Goal: Information Seeking & Learning: Understand process/instructions

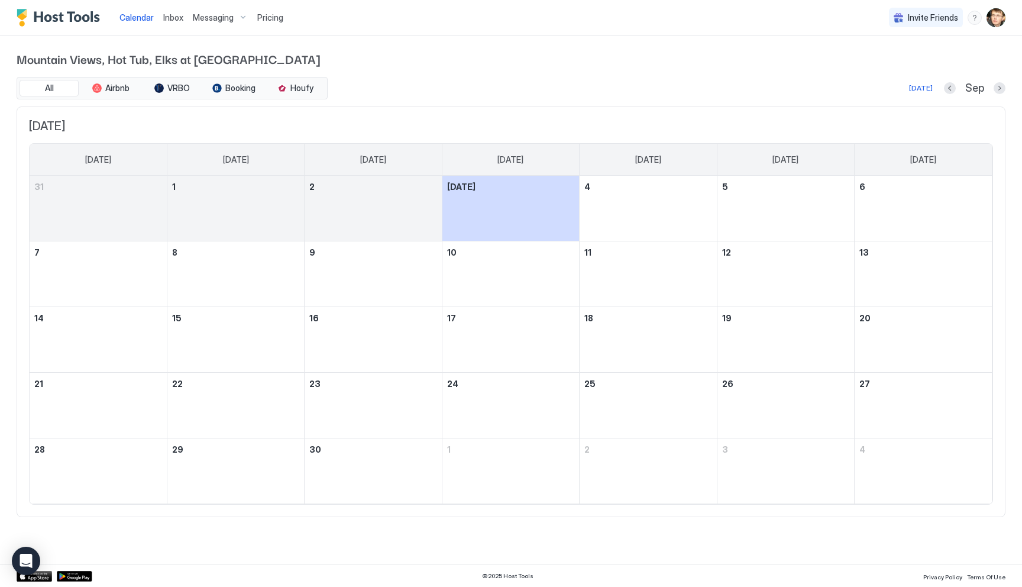
click at [230, 18] on span "Messaging" at bounding box center [213, 17] width 41 height 11
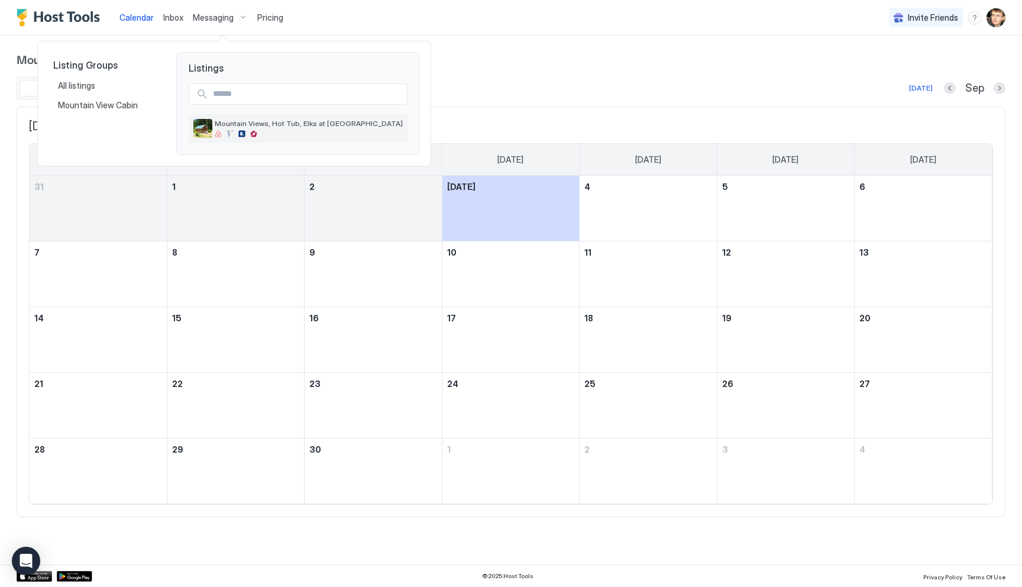
click at [242, 122] on span "Mountain Views, Hot Tub, Elks at [GEOGRAPHIC_DATA]" at bounding box center [309, 123] width 188 height 9
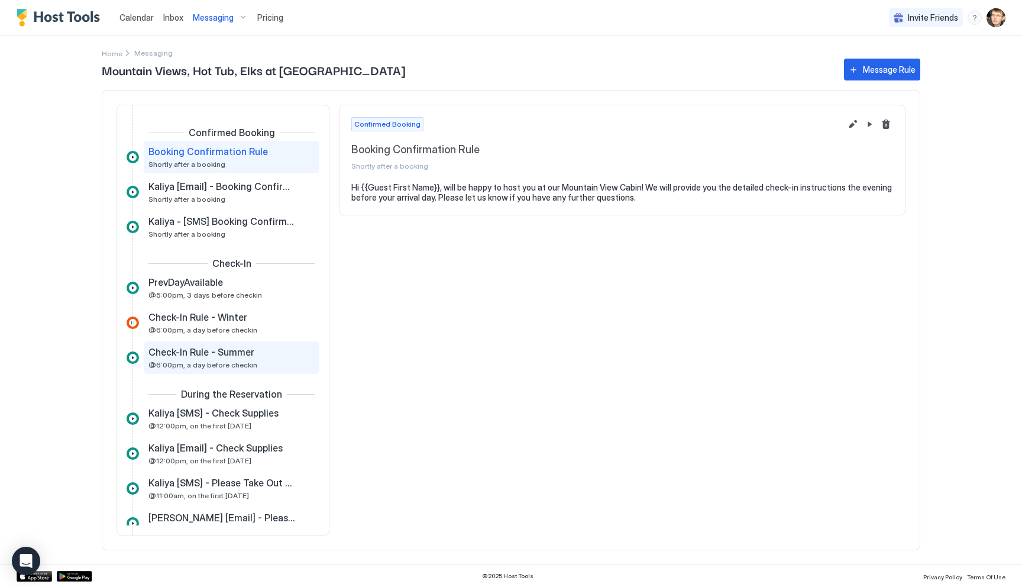
click at [253, 348] on div "Check-In Rule - Summer" at bounding box center [224, 352] width 150 height 12
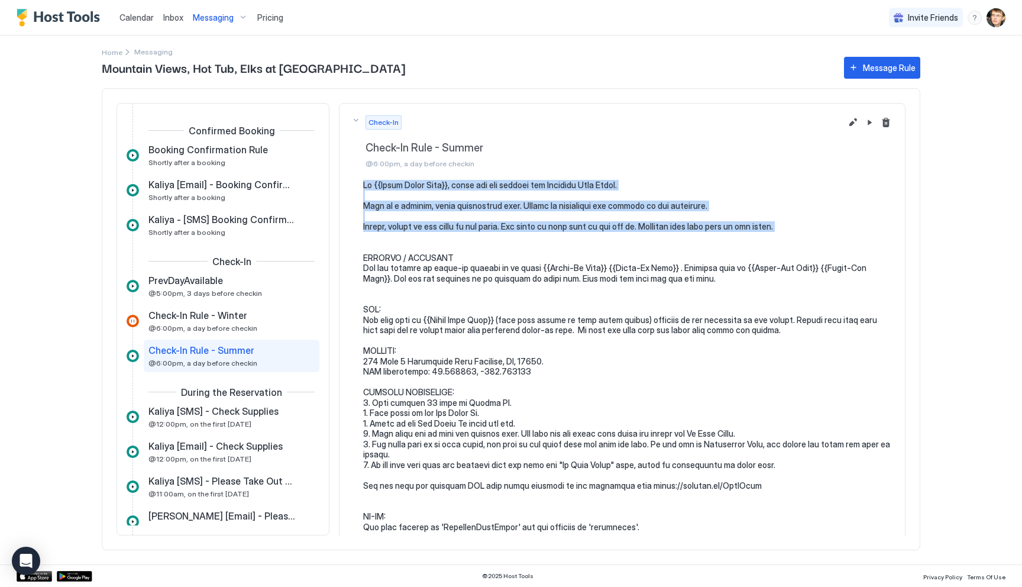
drag, startPoint x: 363, startPoint y: 186, endPoint x: 776, endPoint y: 233, distance: 415.7
copy pre "Hi {{Guest First Name}}, thank you for booking our Mountain View Cabin. This is…"
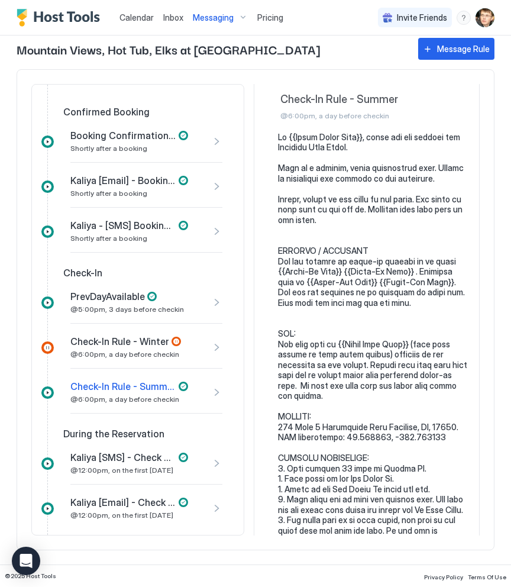
scroll to position [33, 0]
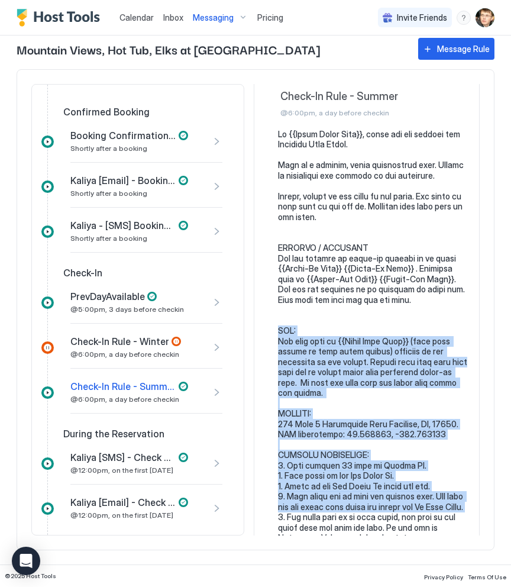
drag, startPoint x: 278, startPoint y: 328, endPoint x: 443, endPoint y: 525, distance: 257.1
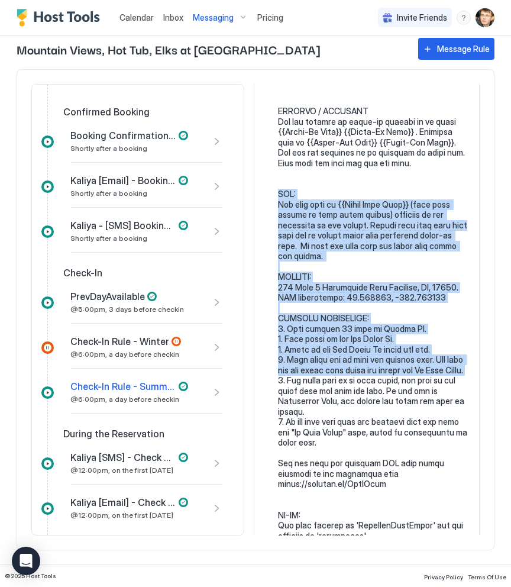
scroll to position [201, 0]
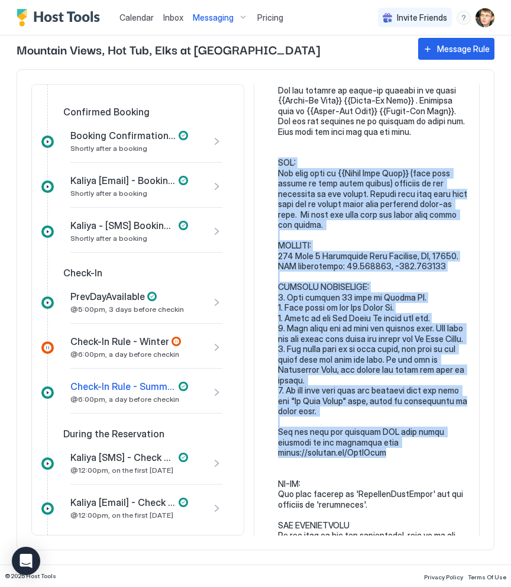
copy pre "KEY: The door code is {{Guest Lock Code}} (last four digits of your phone numbe…"
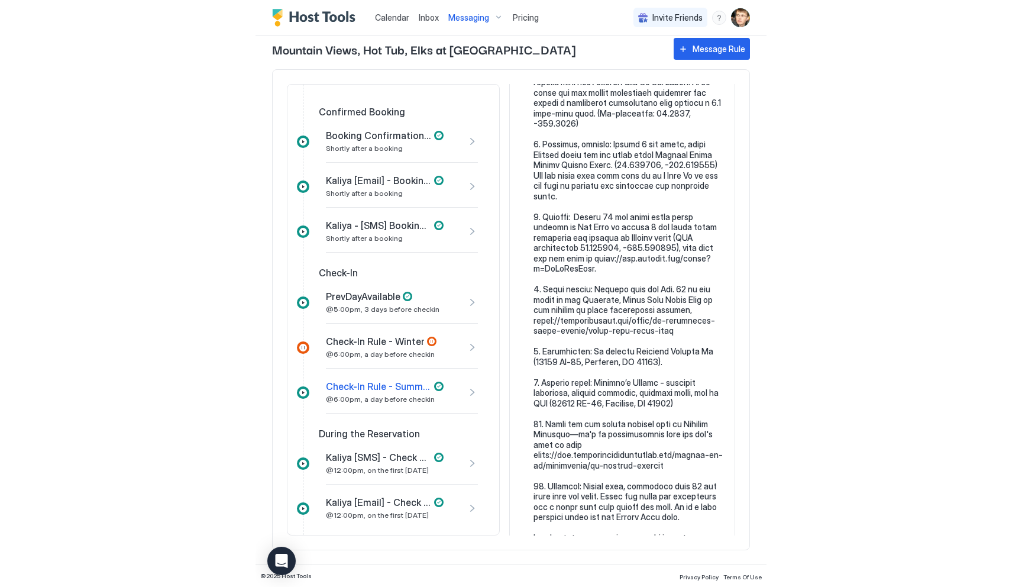
scroll to position [1626, 0]
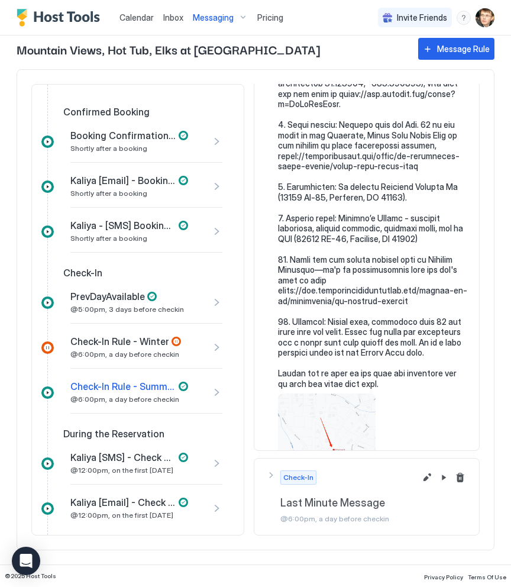
click at [325, 403] on div "View image" at bounding box center [327, 425] width 98 height 65
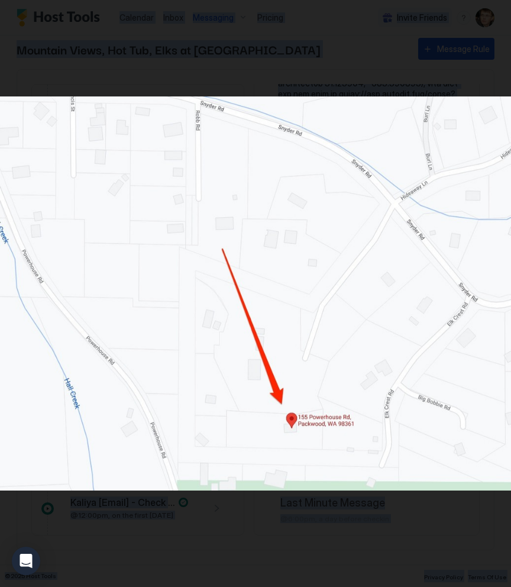
click at [325, 403] on div at bounding box center [255, 293] width 511 height 587
click at [325, 403] on img at bounding box center [255, 293] width 511 height 394
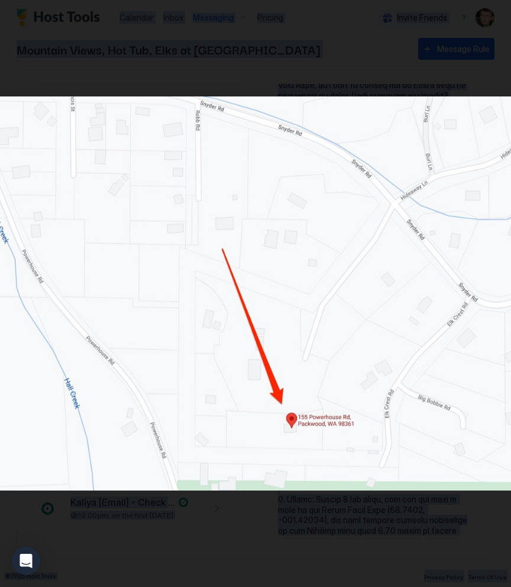
scroll to position [798, 0]
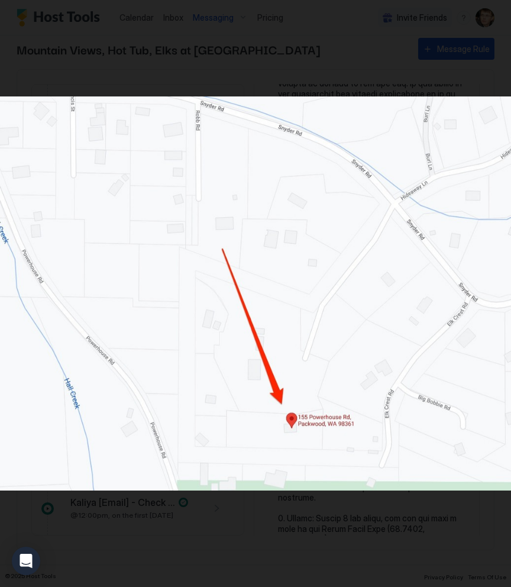
click at [331, 51] on div at bounding box center [255, 293] width 511 height 587
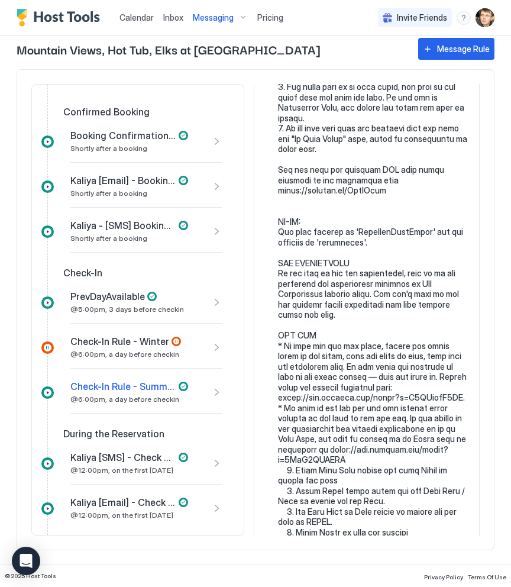
scroll to position [464, 0]
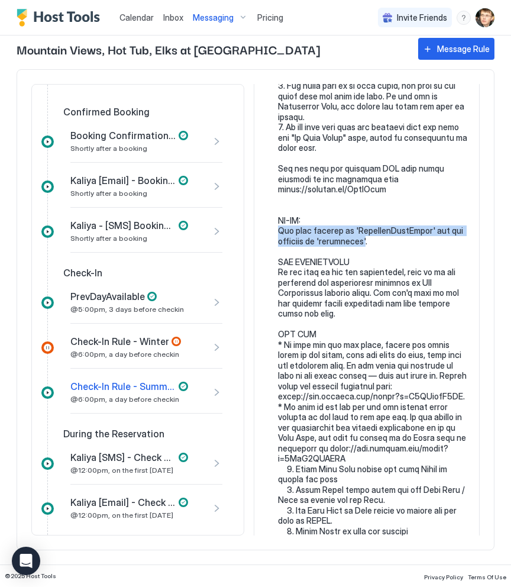
drag, startPoint x: 279, startPoint y: 250, endPoint x: 363, endPoint y: 259, distance: 83.8
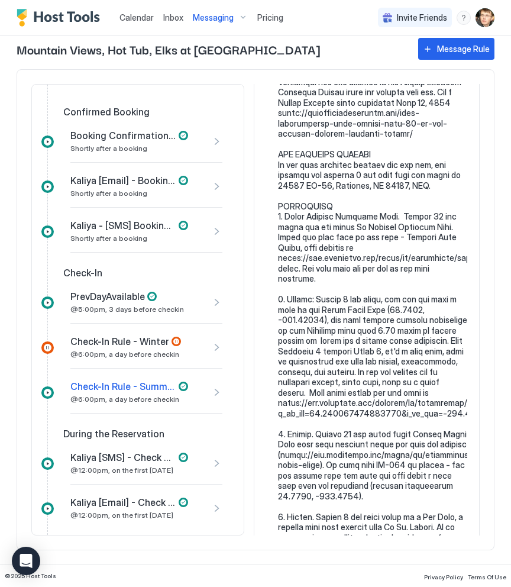
scroll to position [1075, 0]
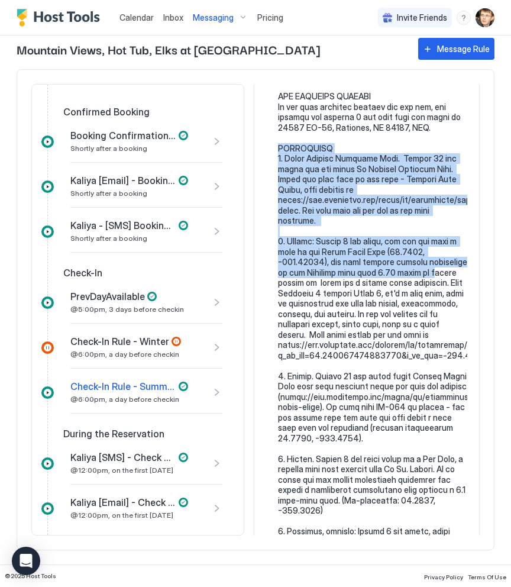
drag, startPoint x: 279, startPoint y: 158, endPoint x: 366, endPoint y: 283, distance: 152.7
click at [366, 283] on pre at bounding box center [372, 14] width 189 height 1854
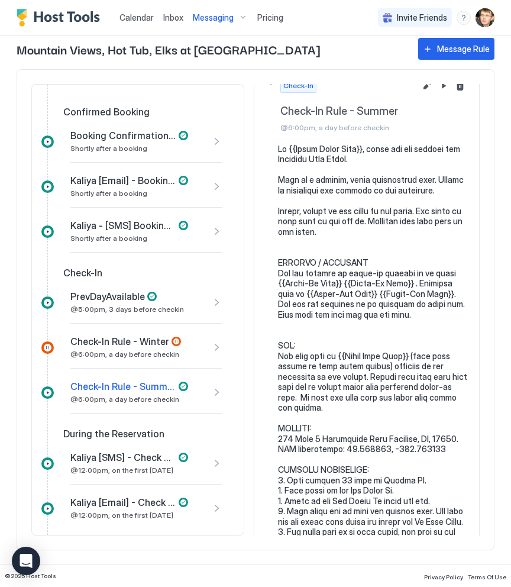
scroll to position [21, 0]
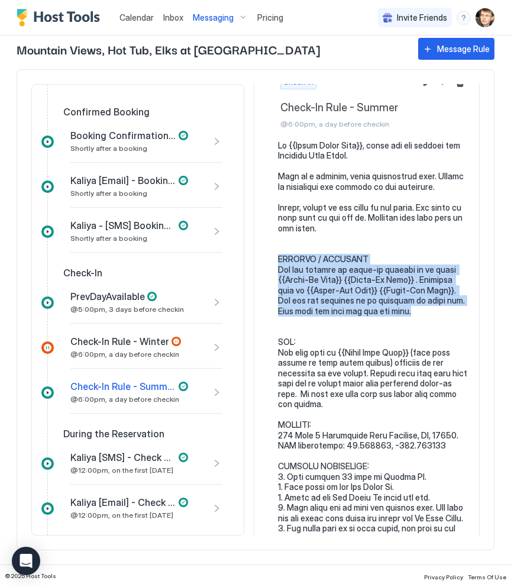
drag, startPoint x: 279, startPoint y: 258, endPoint x: 419, endPoint y: 311, distance: 149.8
copy pre "CHECKIN / CHECKOUT You are welcome to check-in anytime at or after {{Check-In T…"
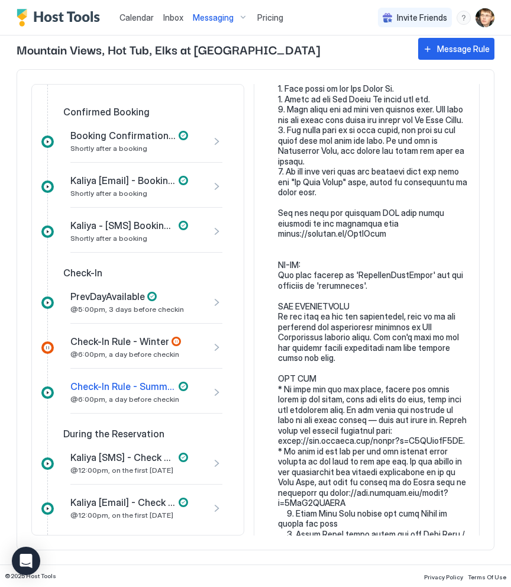
scroll to position [450, 0]
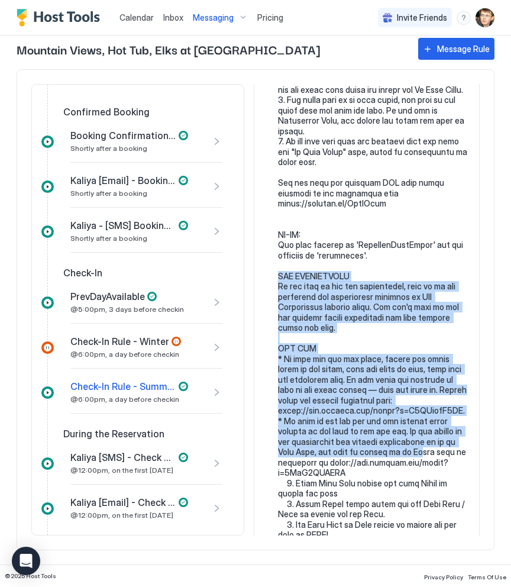
drag, startPoint x: 279, startPoint y: 296, endPoint x: 403, endPoint y: 471, distance: 213.9
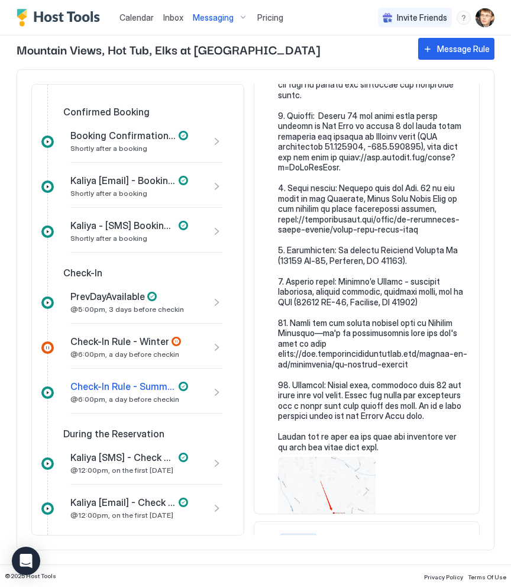
scroll to position [1599, 0]
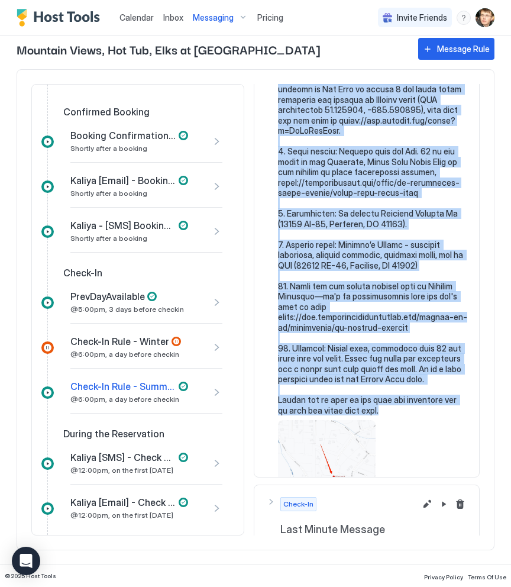
copy pre "LOR IPSUMDOLORS Am con adip el sed doe temporincid, utla et do mag aliquaeni ad…"
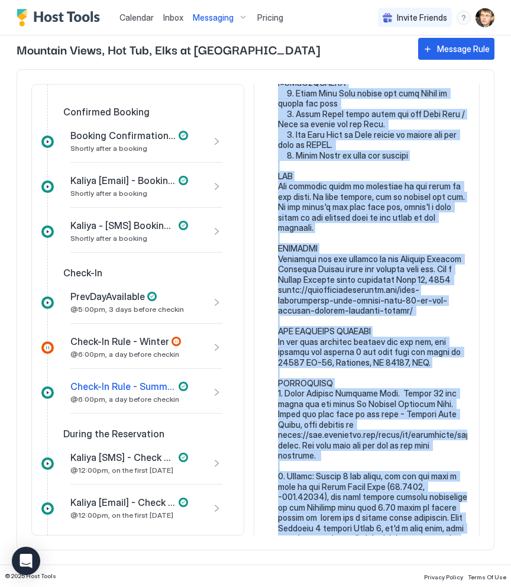
scroll to position [818, 0]
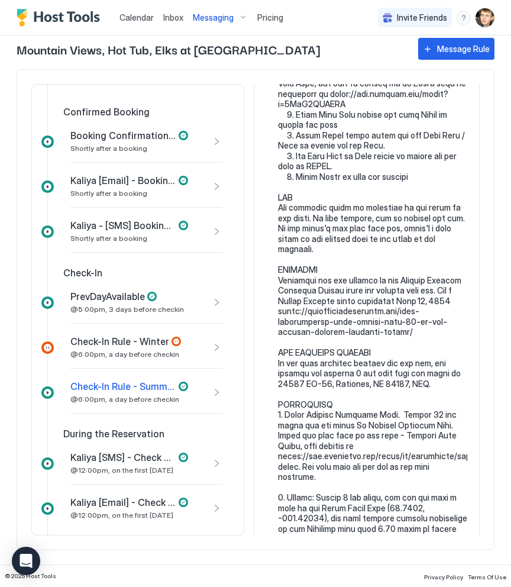
click at [370, 282] on pre at bounding box center [372, 270] width 189 height 1854
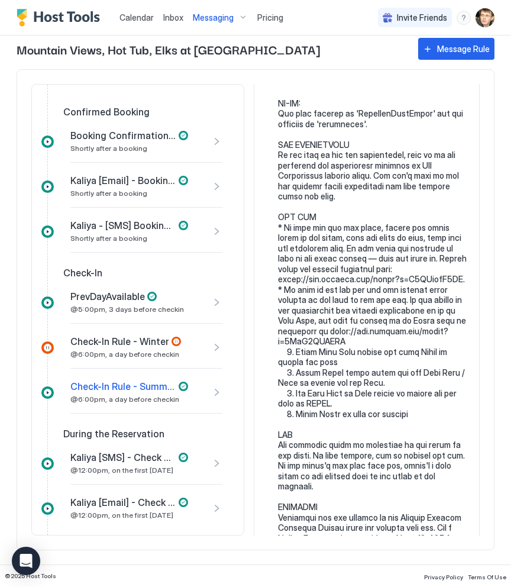
scroll to position [572, 0]
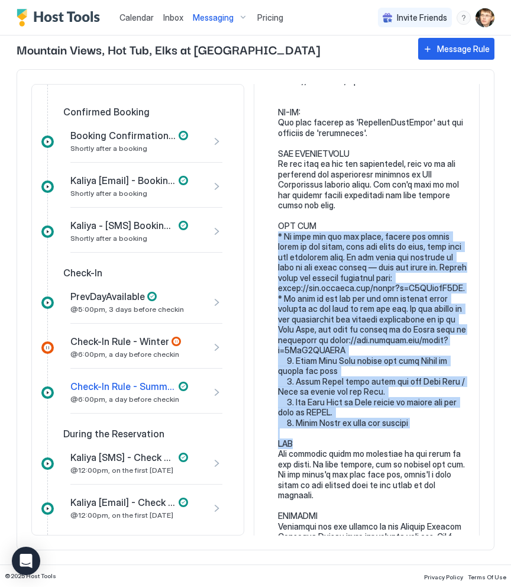
drag, startPoint x: 278, startPoint y: 256, endPoint x: 446, endPoint y: 459, distance: 263.1
click at [446, 459] on pre at bounding box center [372, 516] width 189 height 1854
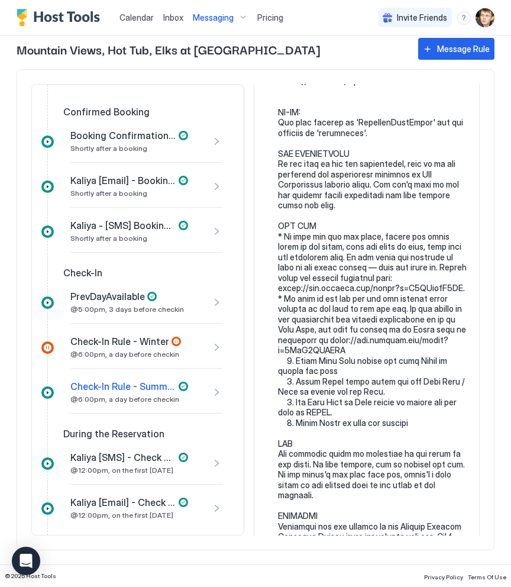
click at [428, 449] on pre at bounding box center [372, 516] width 189 height 1854
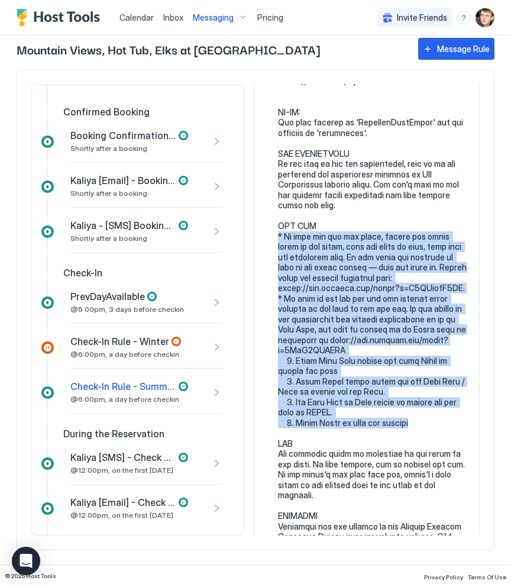
drag, startPoint x: 405, startPoint y: 444, endPoint x: 278, endPoint y: 256, distance: 227.1
click at [278, 256] on pre at bounding box center [372, 516] width 189 height 1854
copy pre "* To open the hot tub cover, unclip the black clips on the sides, fold the cove…"
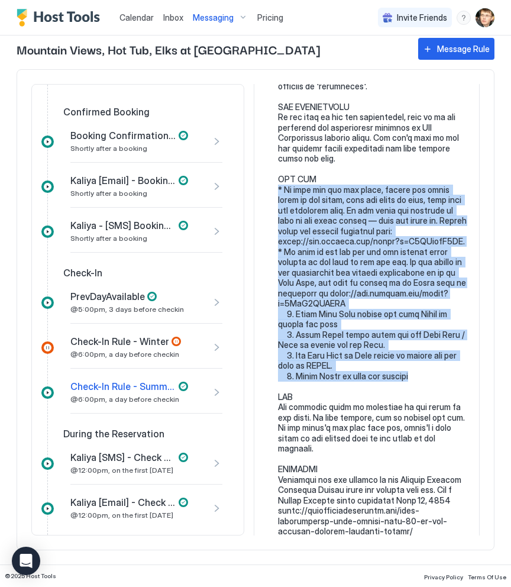
scroll to position [708, 0]
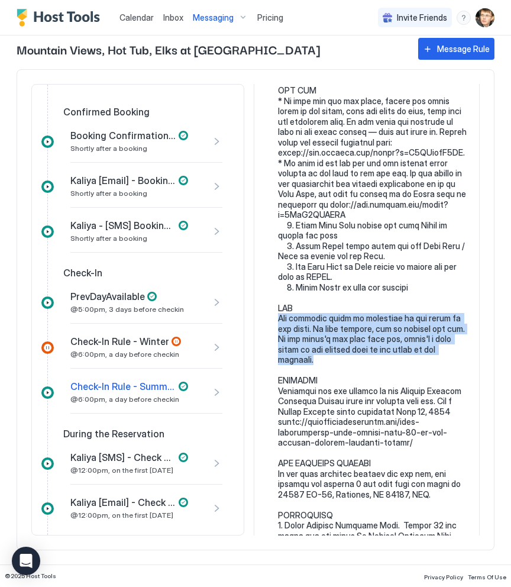
drag, startPoint x: 280, startPoint y: 336, endPoint x: 451, endPoint y: 369, distance: 174.8
click at [451, 369] on pre at bounding box center [372, 381] width 189 height 1854
copy pre "The barbecue grill is available on the porch of the house. It uses propane, and…"
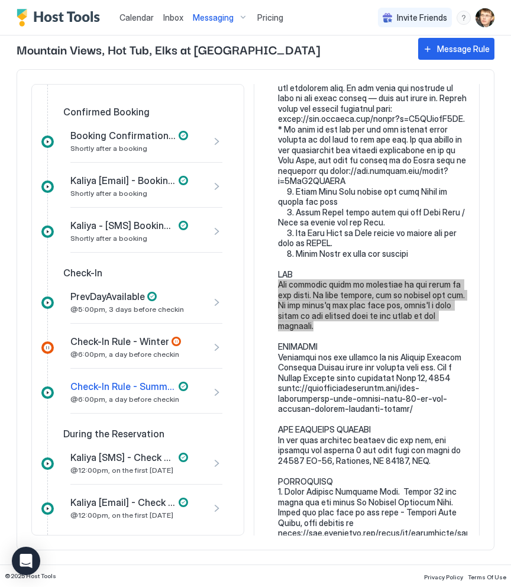
scroll to position [780, 0]
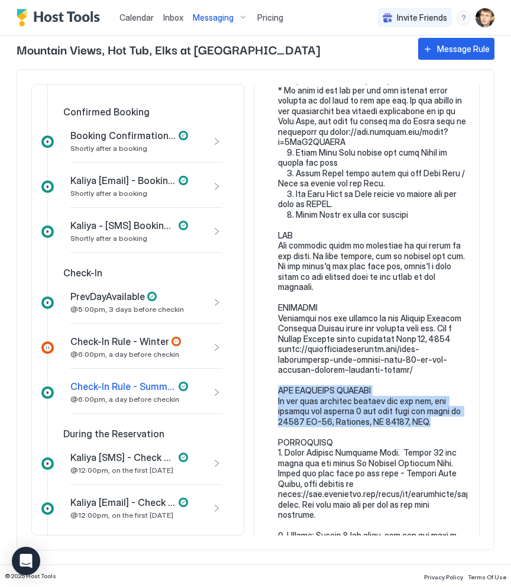
drag, startPoint x: 279, startPoint y: 402, endPoint x: 408, endPoint y: 431, distance: 132.8
click at [408, 431] on pre at bounding box center [372, 308] width 189 height 1854
copy pre "CAR ELECTRIC CHARGER If you need electric charger for the car, the nearest one …"
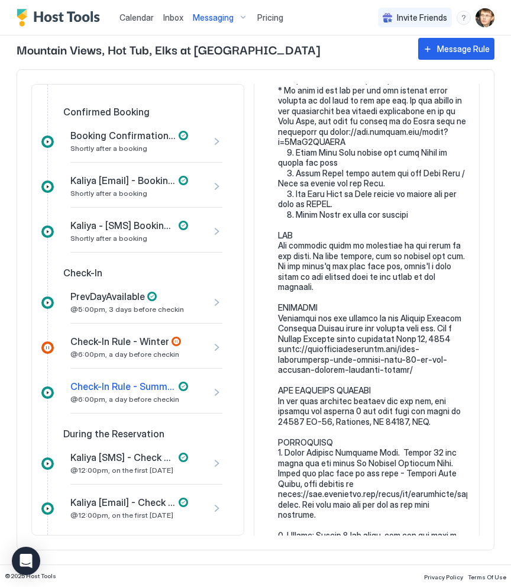
click at [279, 453] on pre at bounding box center [372, 308] width 189 height 1854
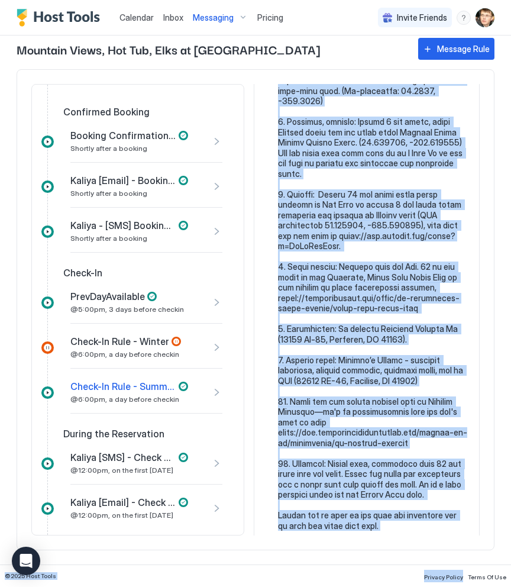
scroll to position [1626, 0]
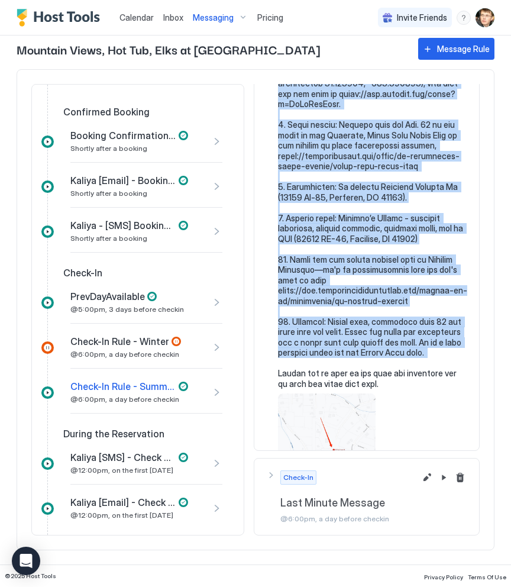
drag, startPoint x: 279, startPoint y: 453, endPoint x: 442, endPoint y: 337, distance: 199.8
copy pre "ACTIVITIES 1. [GEOGRAPHIC_DATA]. Within 20 min drive you can reach [GEOGRAPHIC_…"
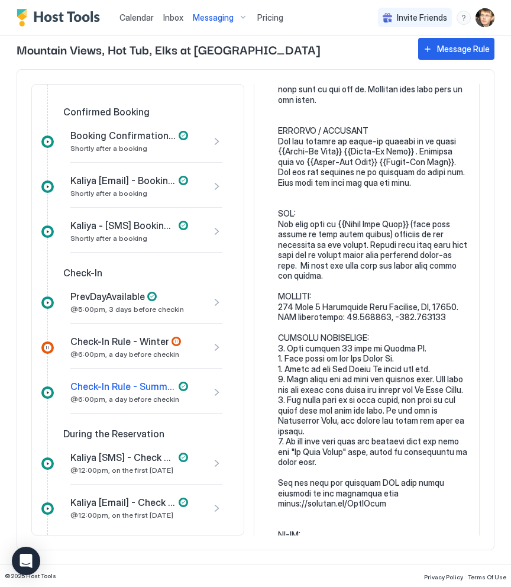
scroll to position [114, 0]
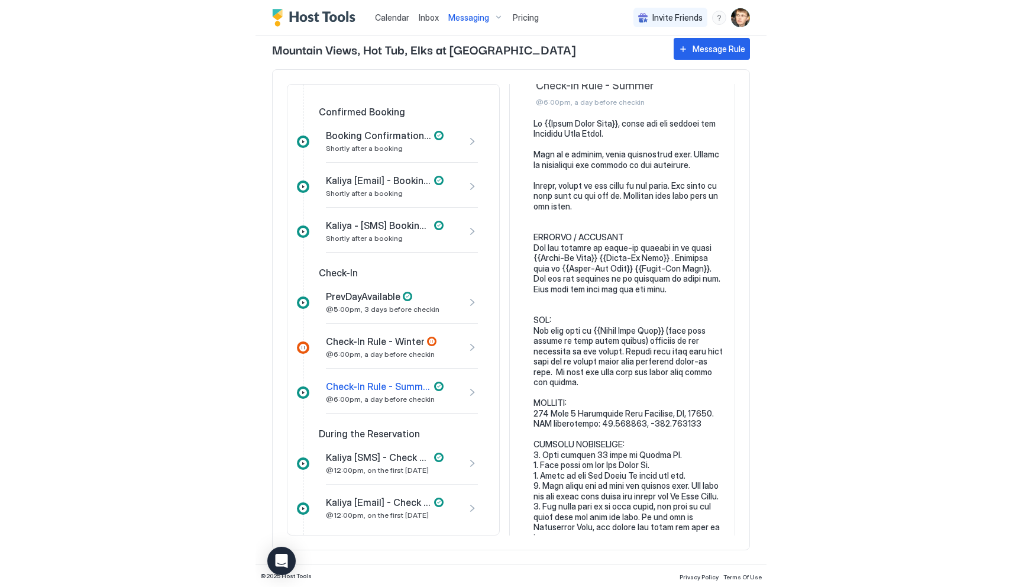
scroll to position [30, 0]
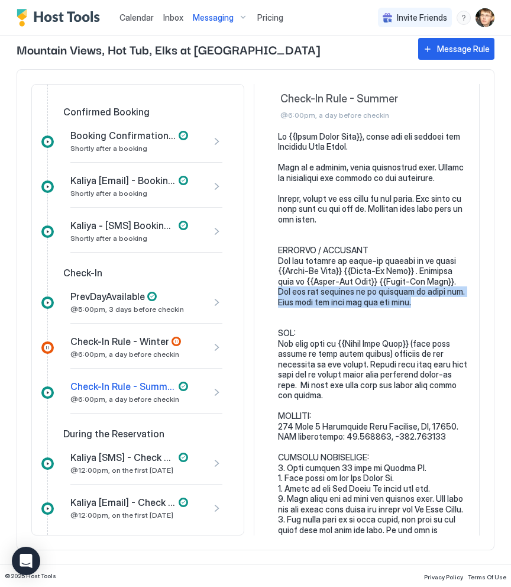
drag, startPoint x: 279, startPoint y: 291, endPoint x: 424, endPoint y: 301, distance: 146.0
copy pre "You are not required to do anything on check out. Just lock the door and you ar…"
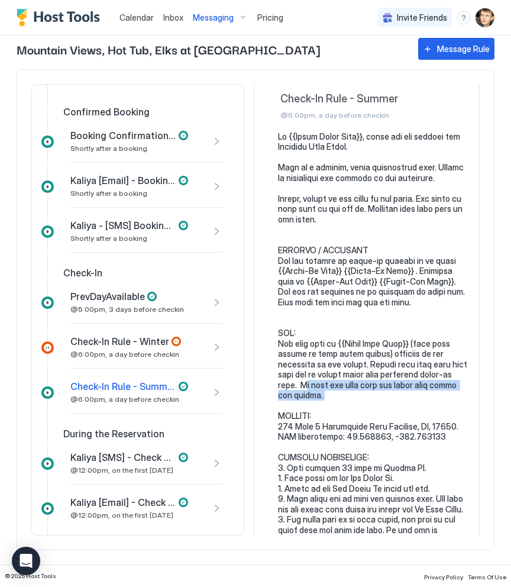
drag, startPoint x: 311, startPoint y: 385, endPoint x: 330, endPoint y: 398, distance: 23.1
drag, startPoint x: 309, startPoint y: 384, endPoint x: 322, endPoint y: 400, distance: 20.6
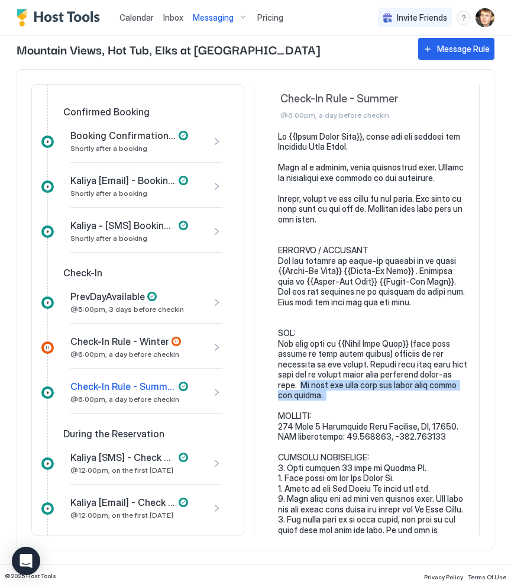
copy pre "To lock the door when you leave just press any number."
